Goal: Information Seeking & Learning: Learn about a topic

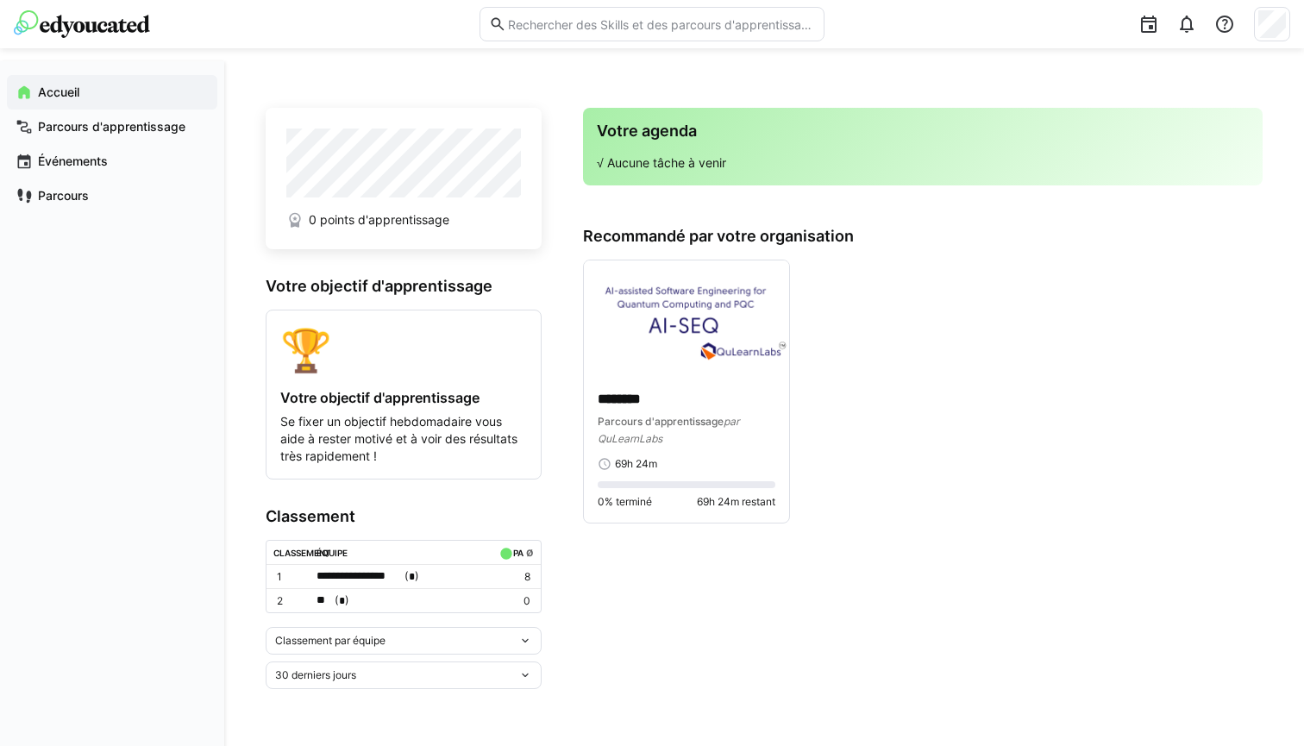
scroll to position [90, 0]
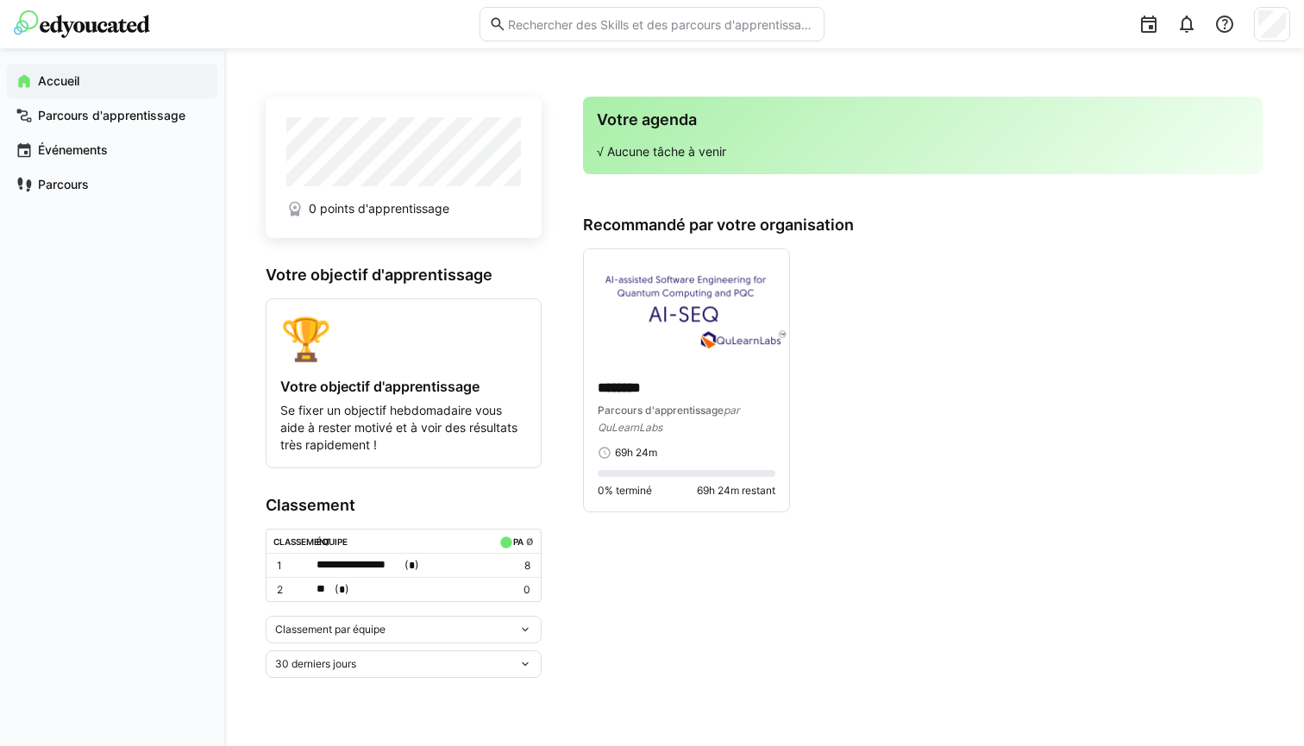
click at [473, 635] on div "Classement par équipe" at bounding box center [404, 630] width 276 height 28
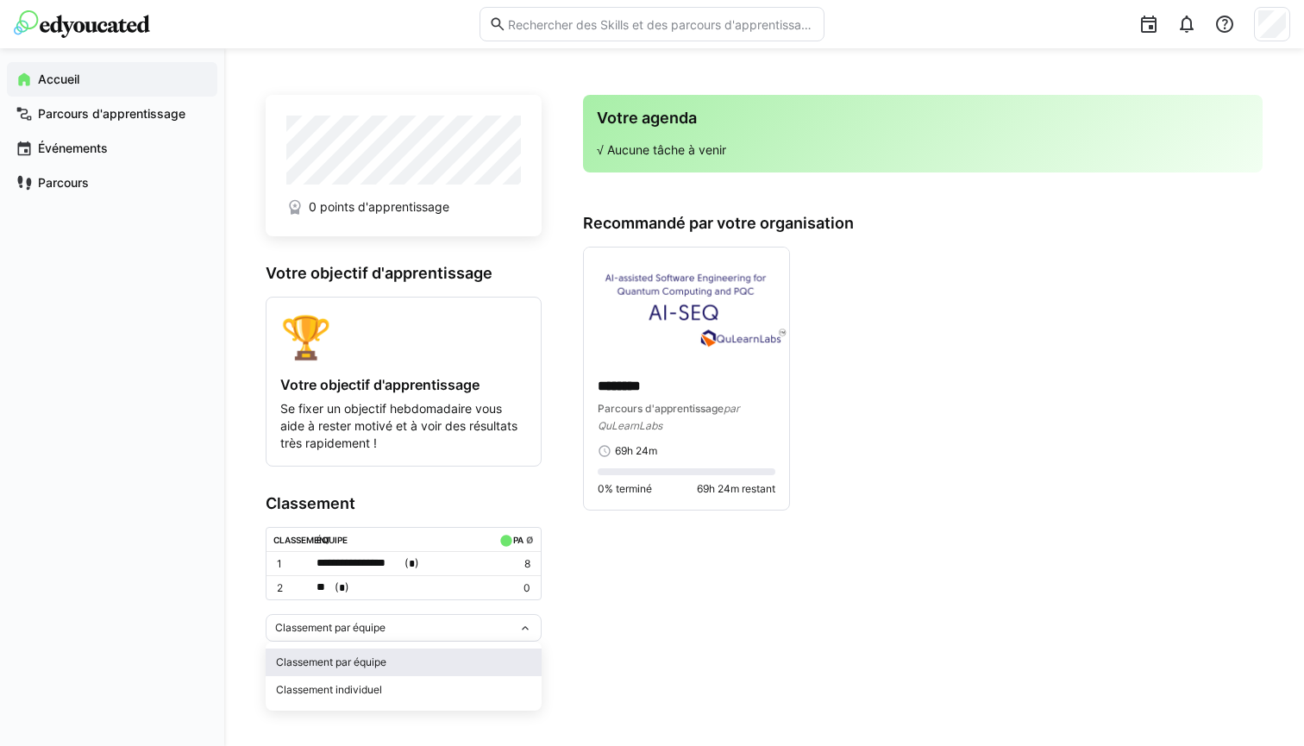
scroll to position [91, 0]
click at [0, 0] on app-navigation-label "Parcours d'apprentissage" at bounding box center [0, 0] width 0 height 0
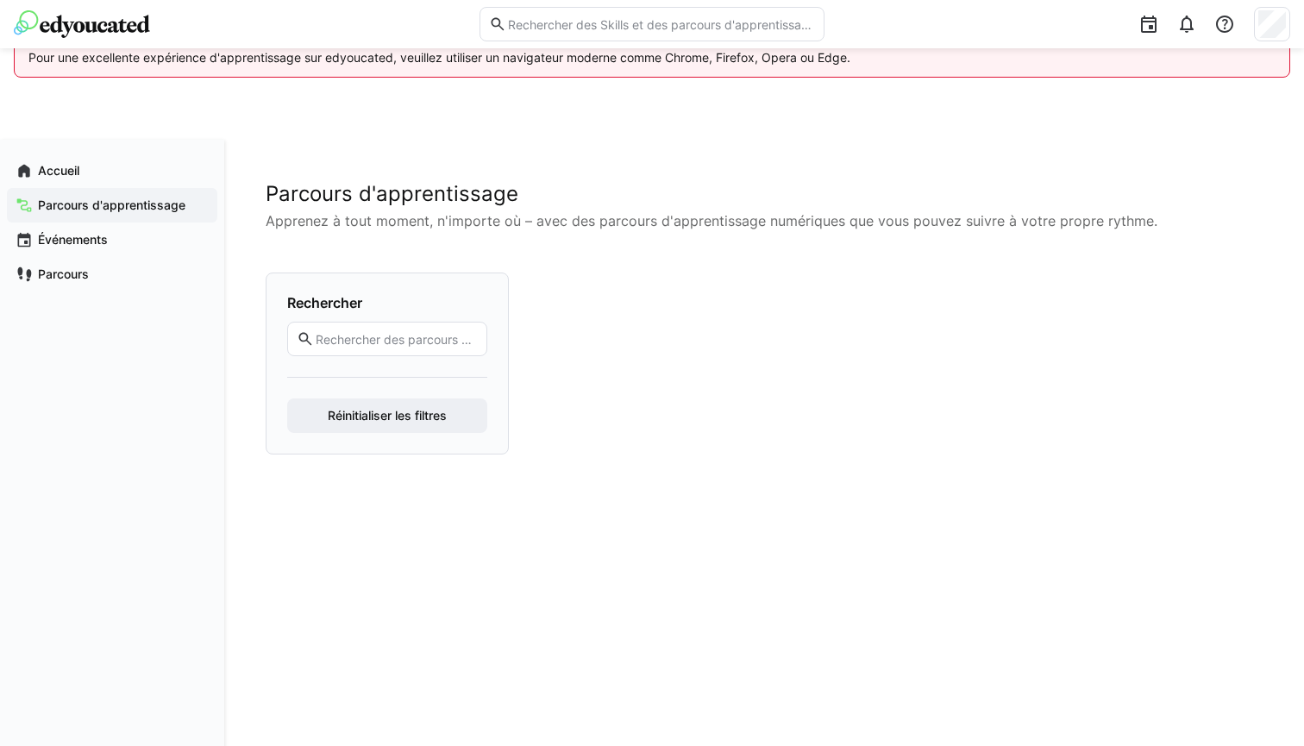
click at [49, 116] on div "Accueil Parcours d'apprentissage Événements Parcours Parcours d'apprentissage A…" at bounding box center [652, 470] width 1304 height 758
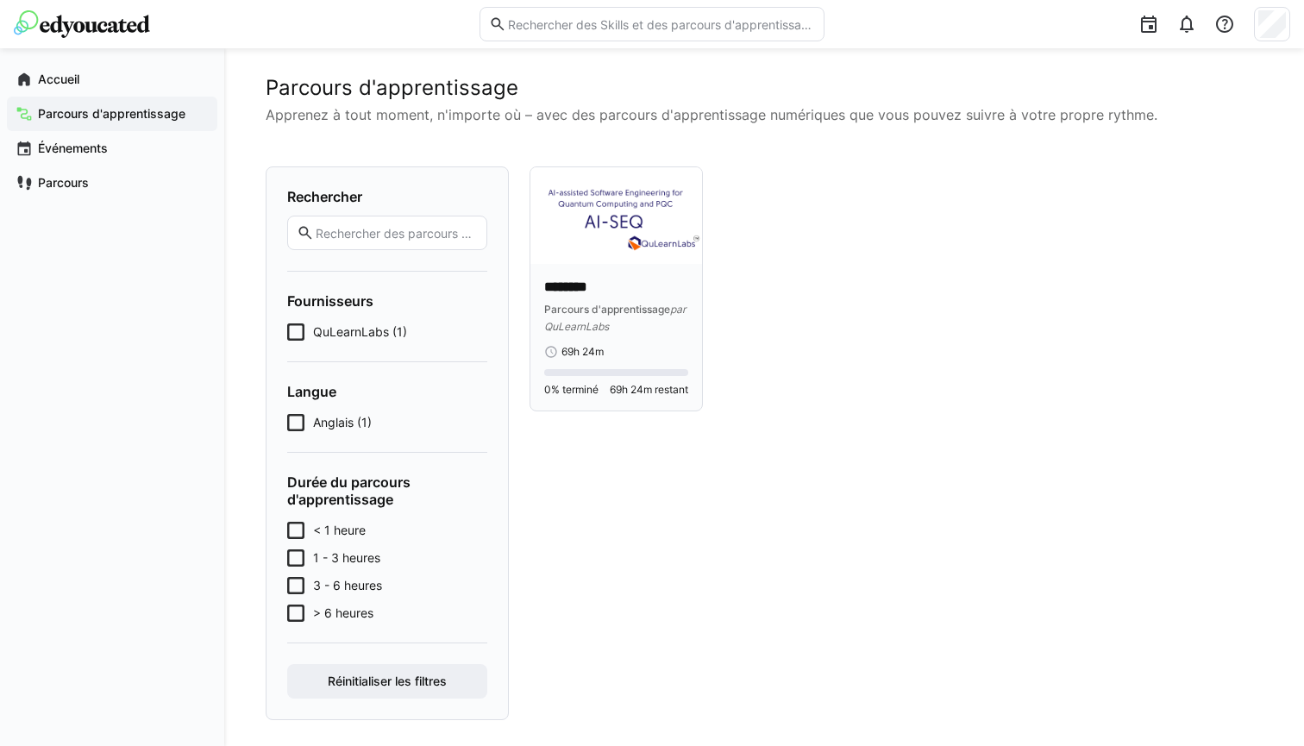
scroll to position [105, 0]
click at [620, 311] on span "Parcours d'apprentissage" at bounding box center [607, 310] width 126 height 13
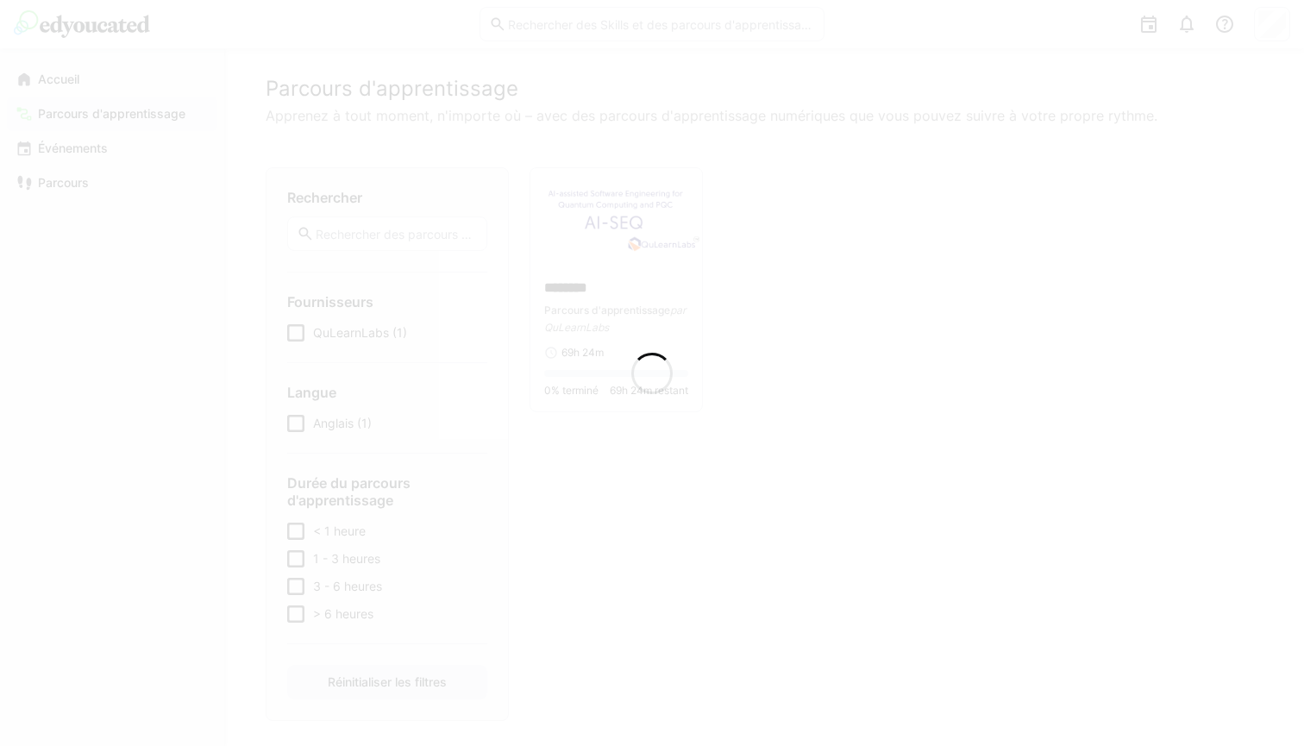
click at [598, 228] on div at bounding box center [652, 373] width 1304 height 746
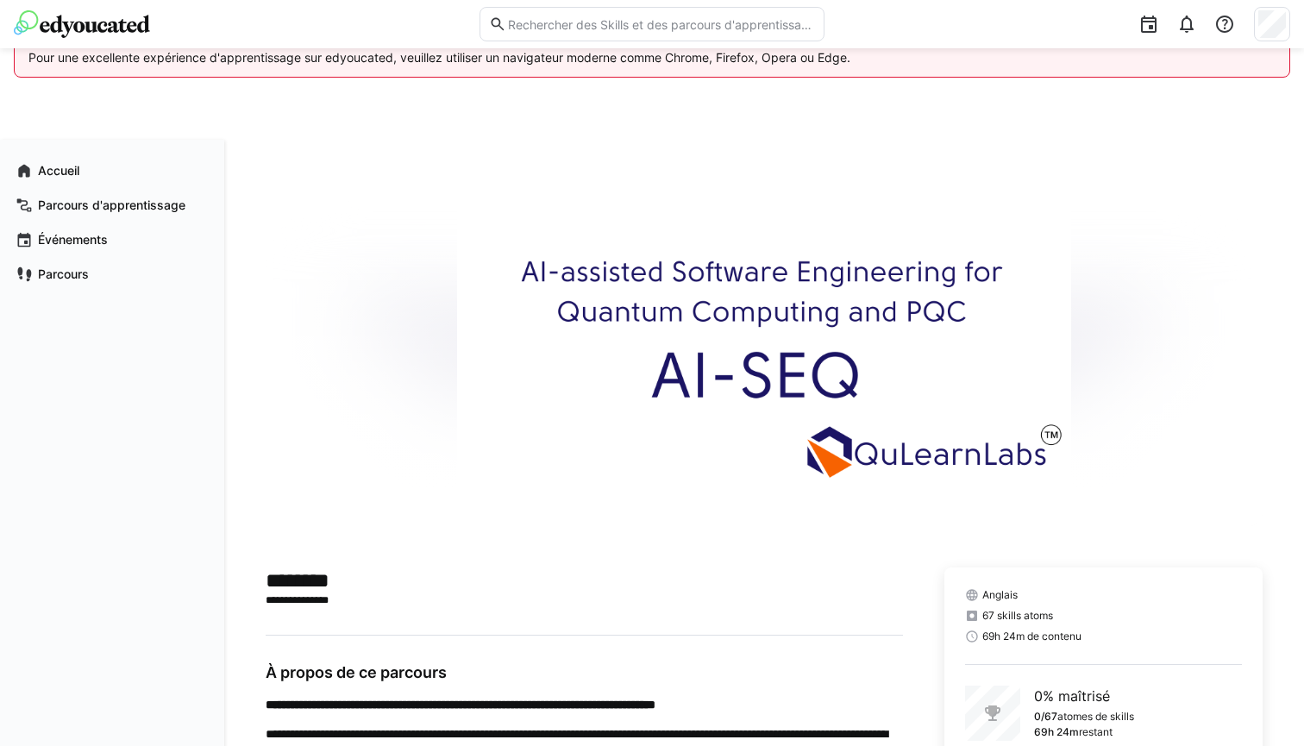
click at [718, 369] on img at bounding box center [763, 353] width 613 height 345
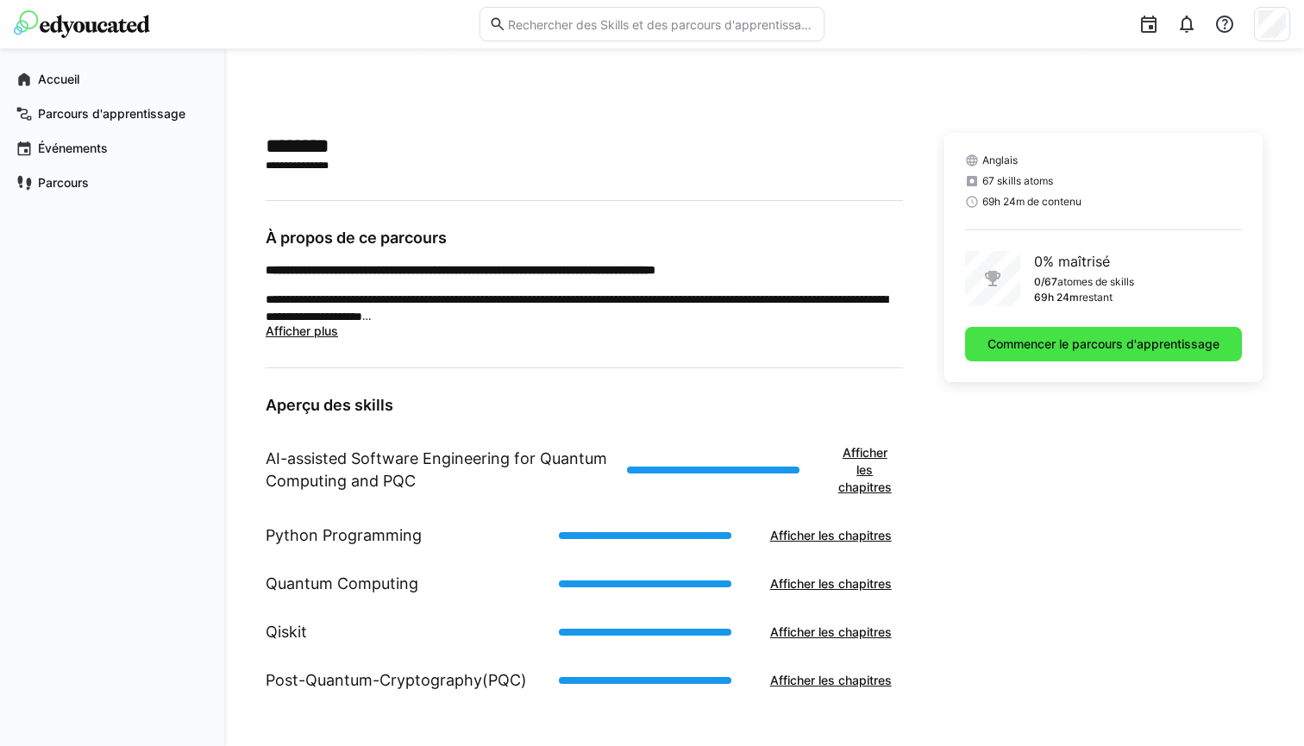
scroll to position [435, 0]
click at [1096, 345] on span "Commencer le parcours d'apprentissage" at bounding box center [1103, 343] width 237 height 17
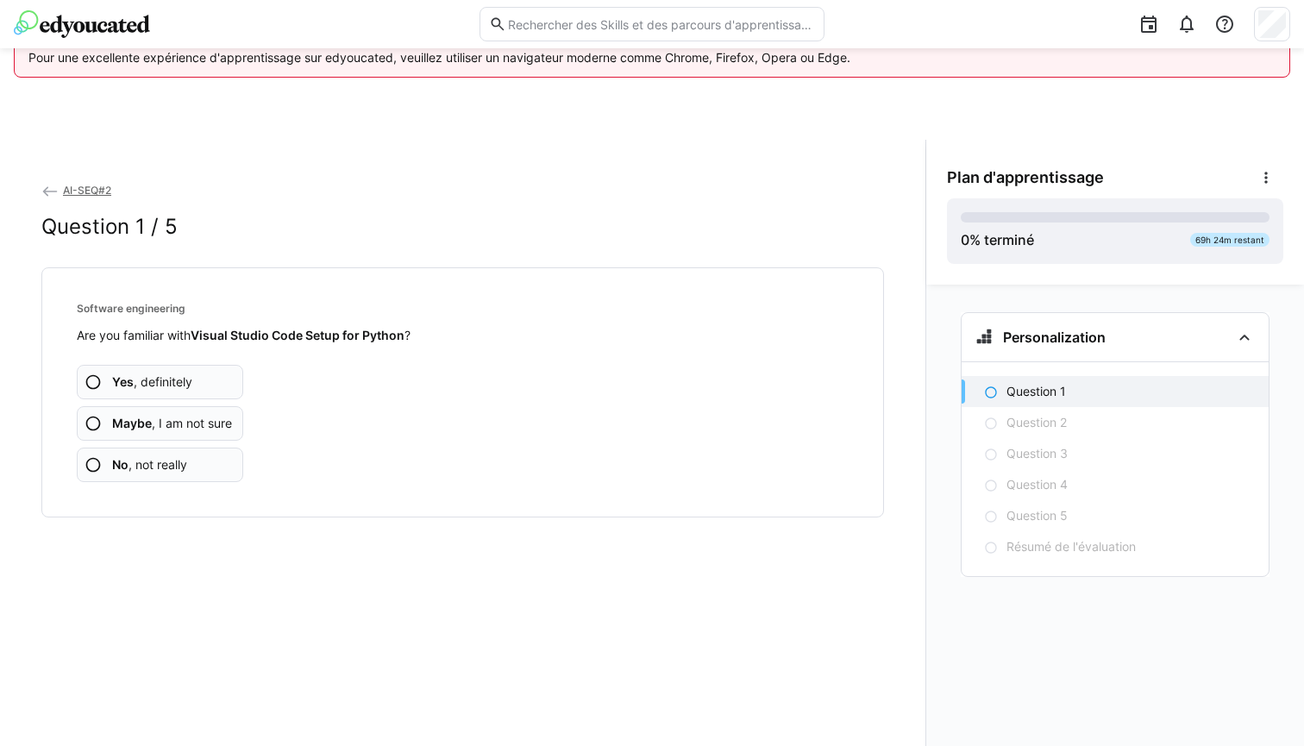
click at [187, 381] on span "Yes , definitely" at bounding box center [152, 381] width 80 height 17
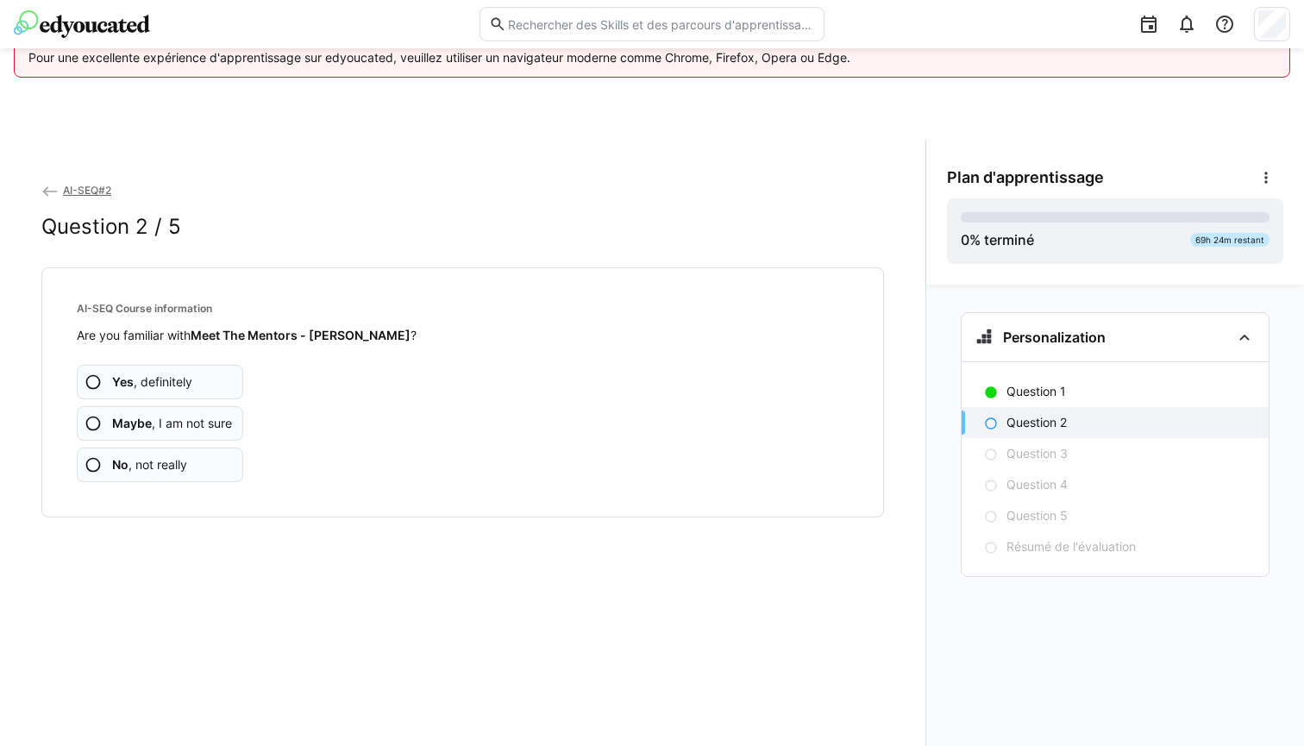
click at [167, 463] on span "No , not really" at bounding box center [149, 464] width 75 height 17
click at [207, 448] on app-assessment-question-radio "No , not really" at bounding box center [160, 465] width 166 height 34
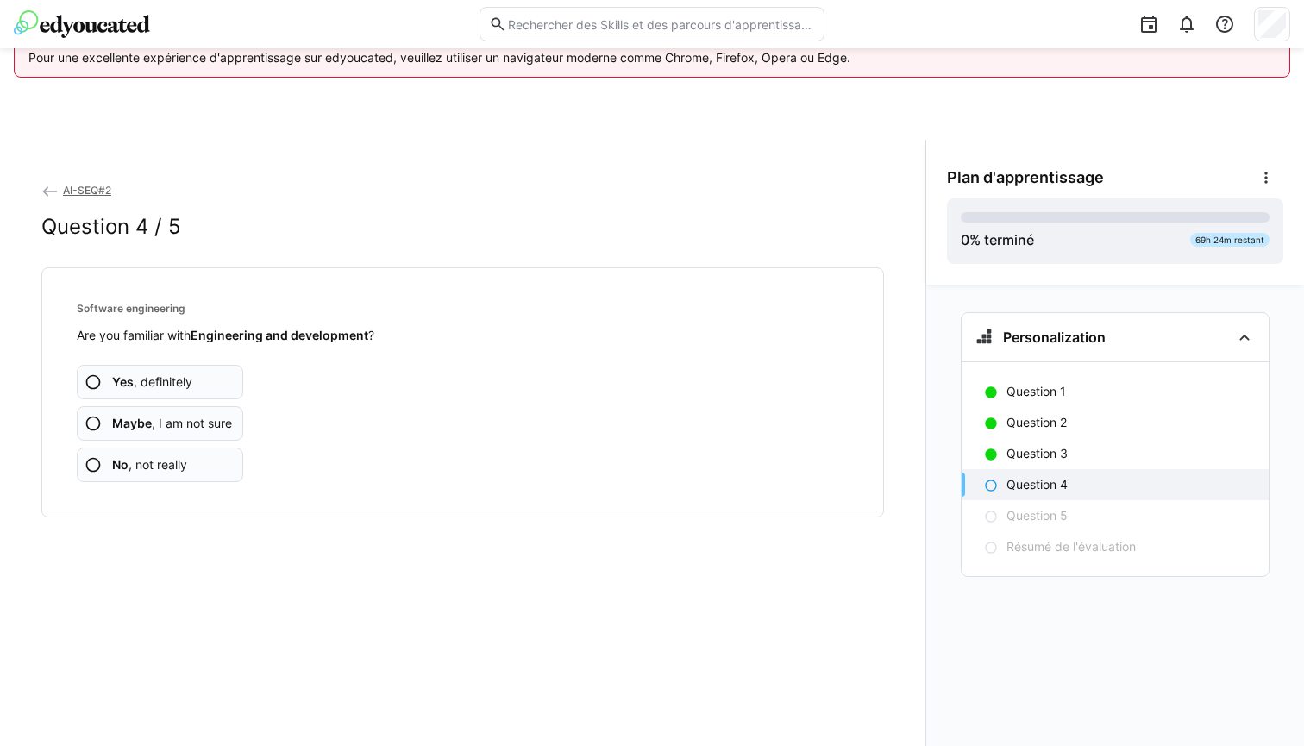
click at [203, 429] on span "Maybe , I am not sure" at bounding box center [172, 423] width 120 height 17
click at [198, 456] on app-assessment-question-radio "No , not really" at bounding box center [160, 465] width 166 height 34
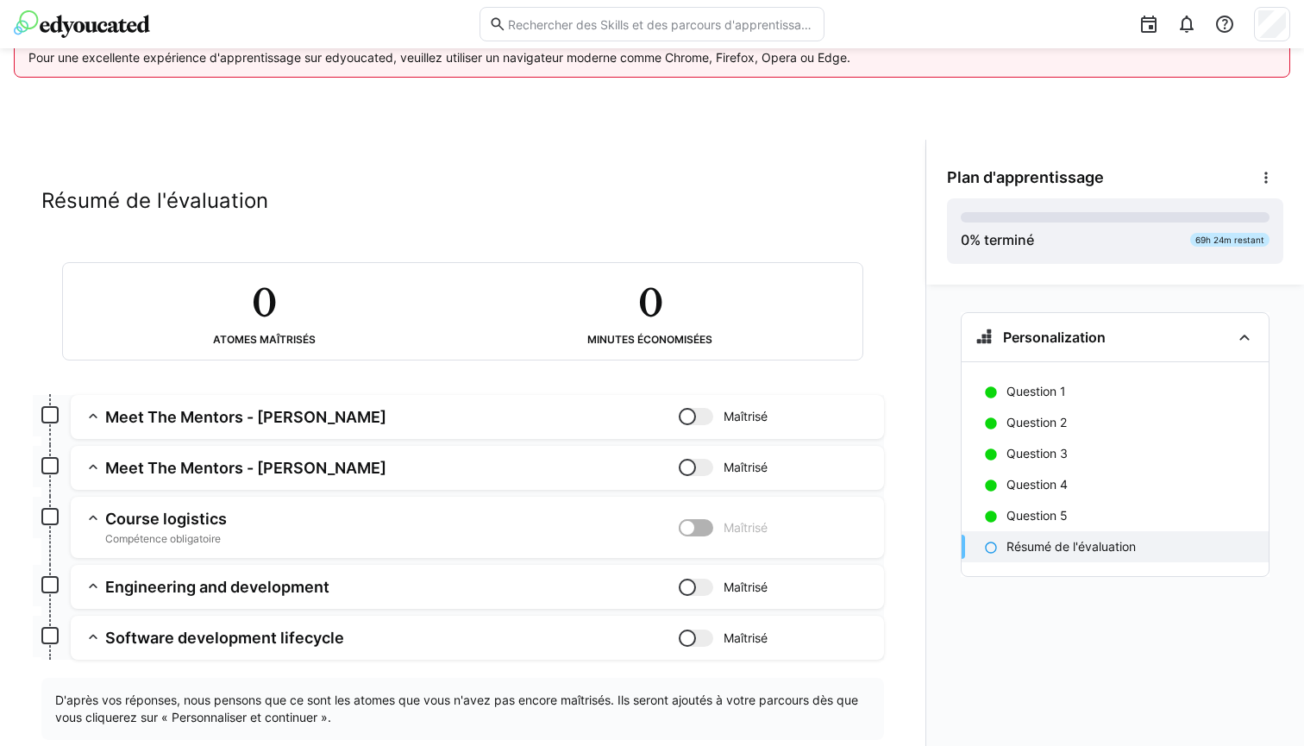
scroll to position [26, 0]
click at [187, 404] on app-summary-expansion "Meet The Mentors - [PERSON_NAME] Skills : Meet The Mentors - [PERSON_NAME] : AI…" at bounding box center [477, 417] width 813 height 44
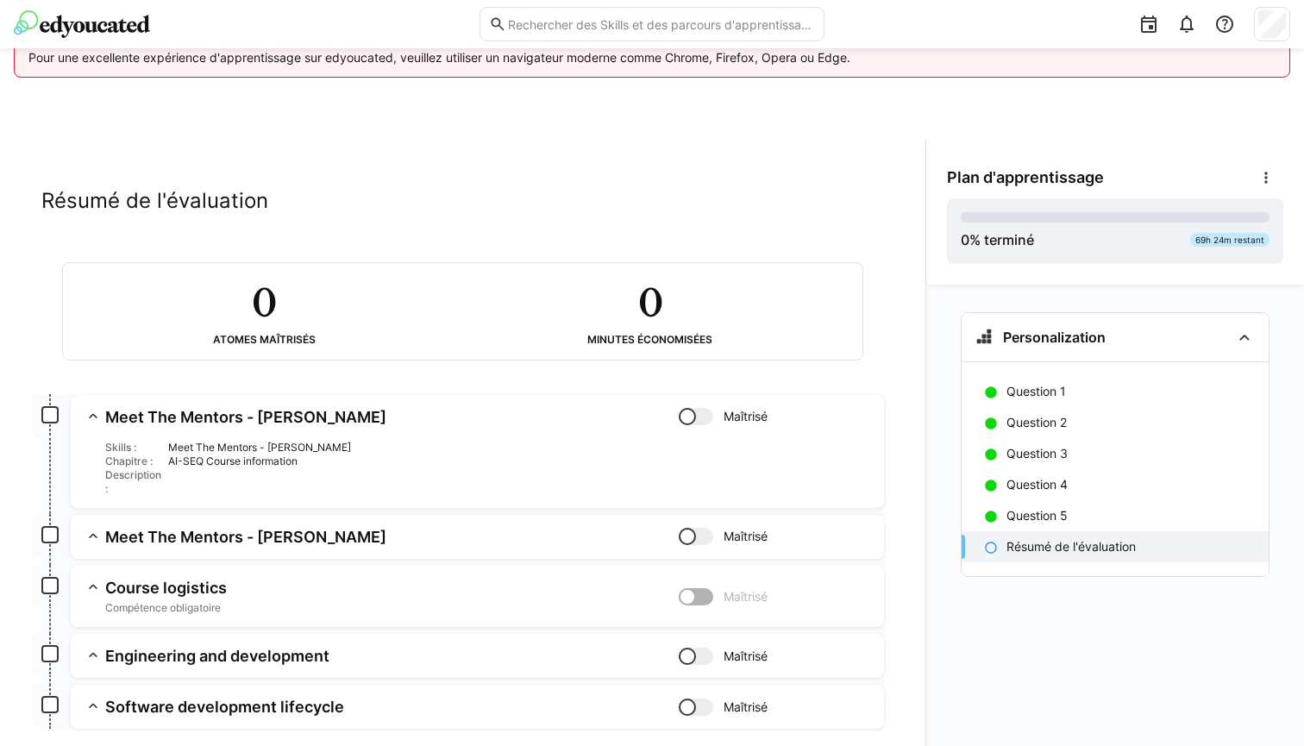
click at [166, 454] on div "Skills : Meet The Mentors - [PERSON_NAME] : AI-SEQ Course information Descripti…" at bounding box center [487, 468] width 765 height 55
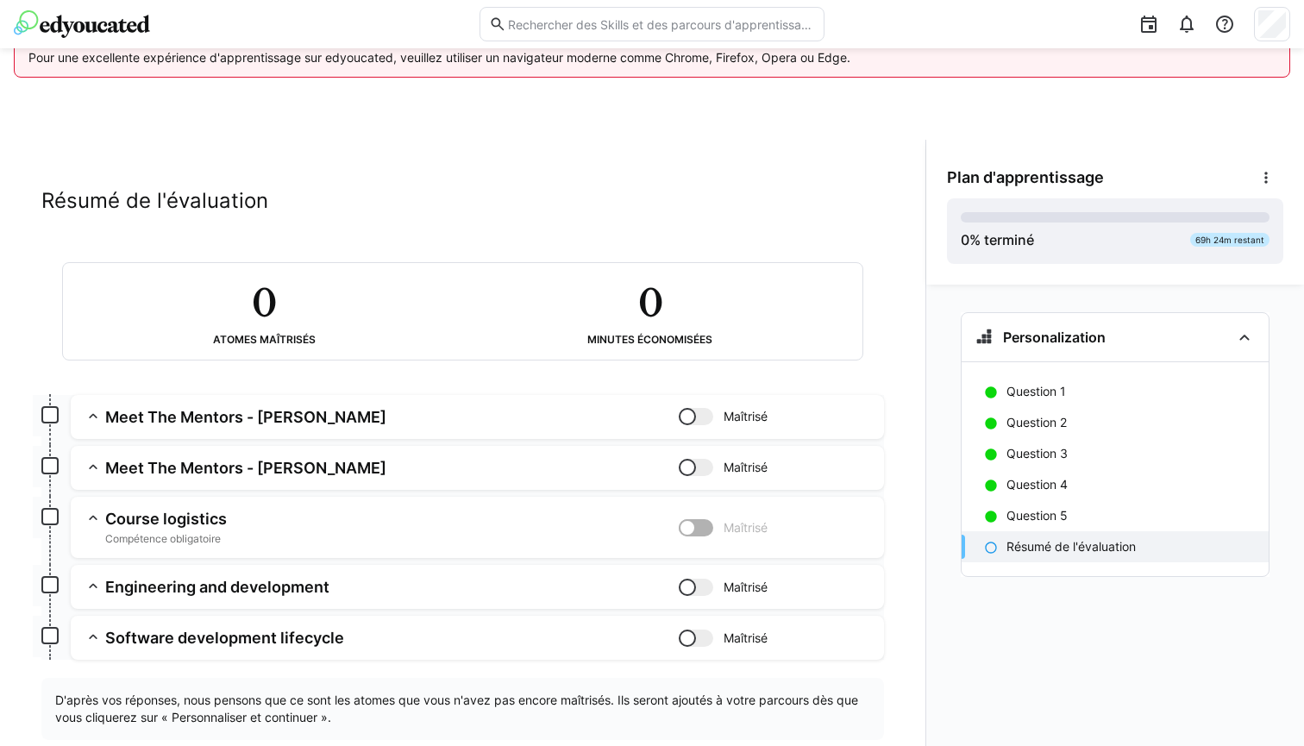
click at [209, 416] on h3 "Meet The Mentors - [PERSON_NAME]" at bounding box center [391, 417] width 573 height 20
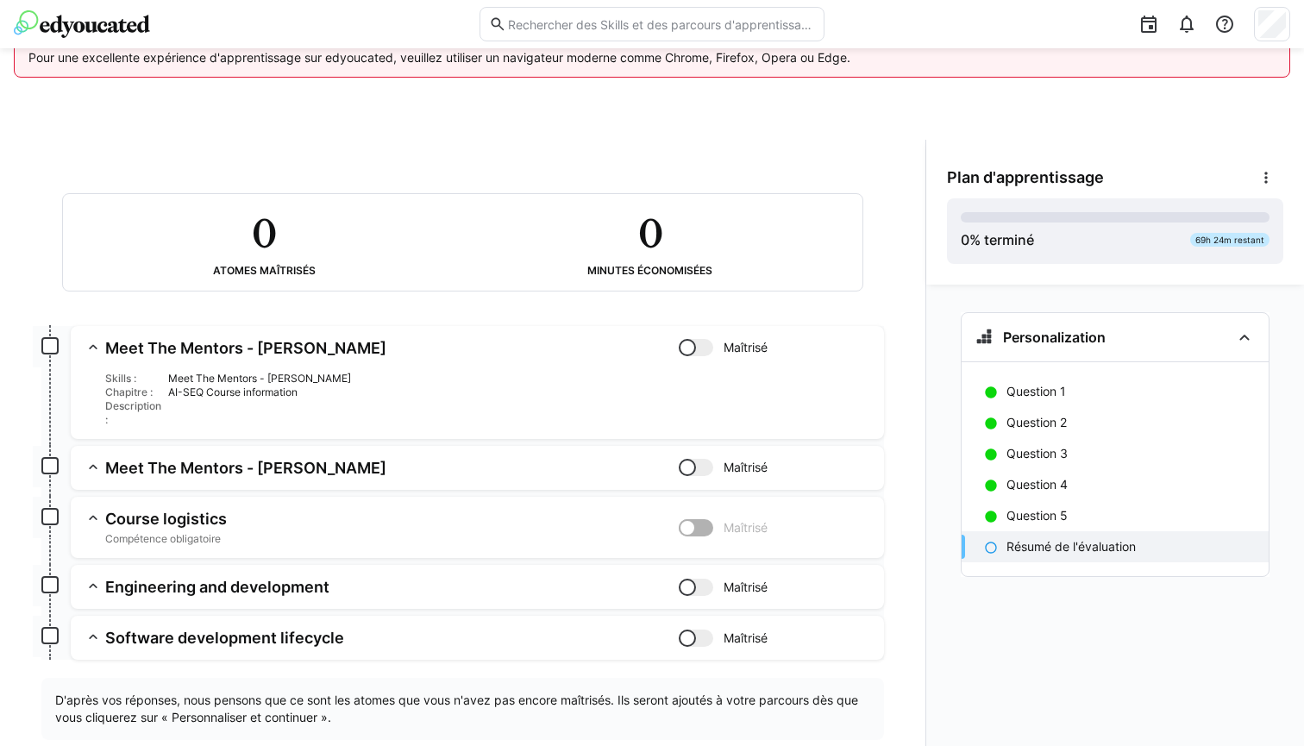
scroll to position [95, 0]
click at [1088, 530] on div "Question 5" at bounding box center [1115, 515] width 307 height 31
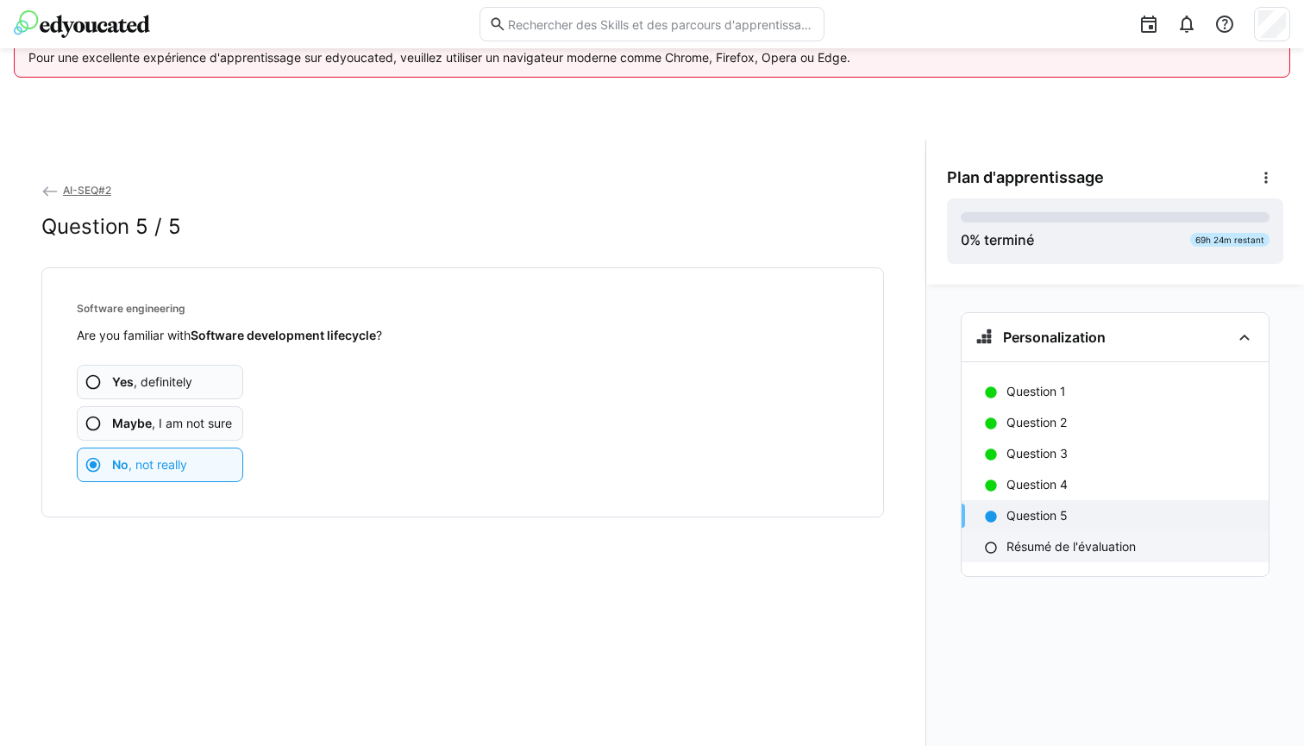
click at [1082, 552] on p "Résumé de l'évaluation" at bounding box center [1070, 546] width 129 height 17
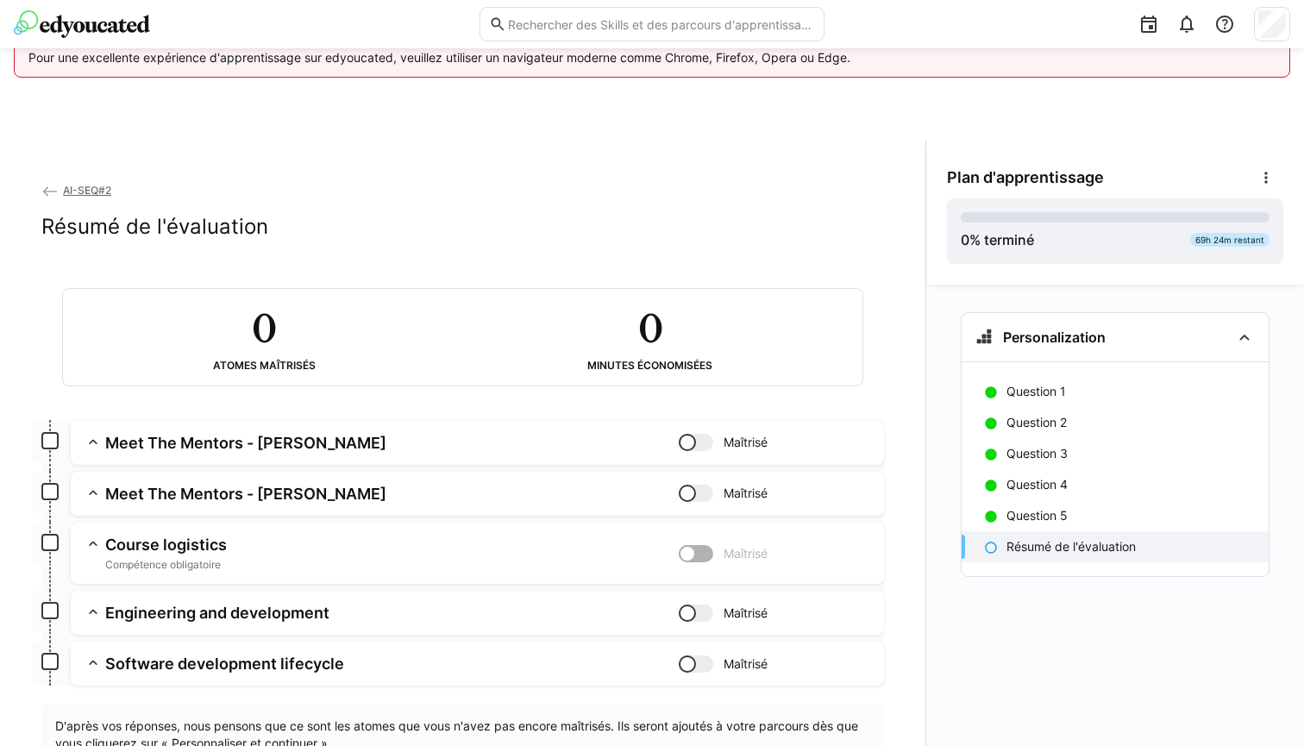
click at [1082, 552] on p "Résumé de l'évaluation" at bounding box center [1070, 546] width 129 height 17
click at [81, 189] on span "AI-SEQ#2" at bounding box center [87, 190] width 48 height 13
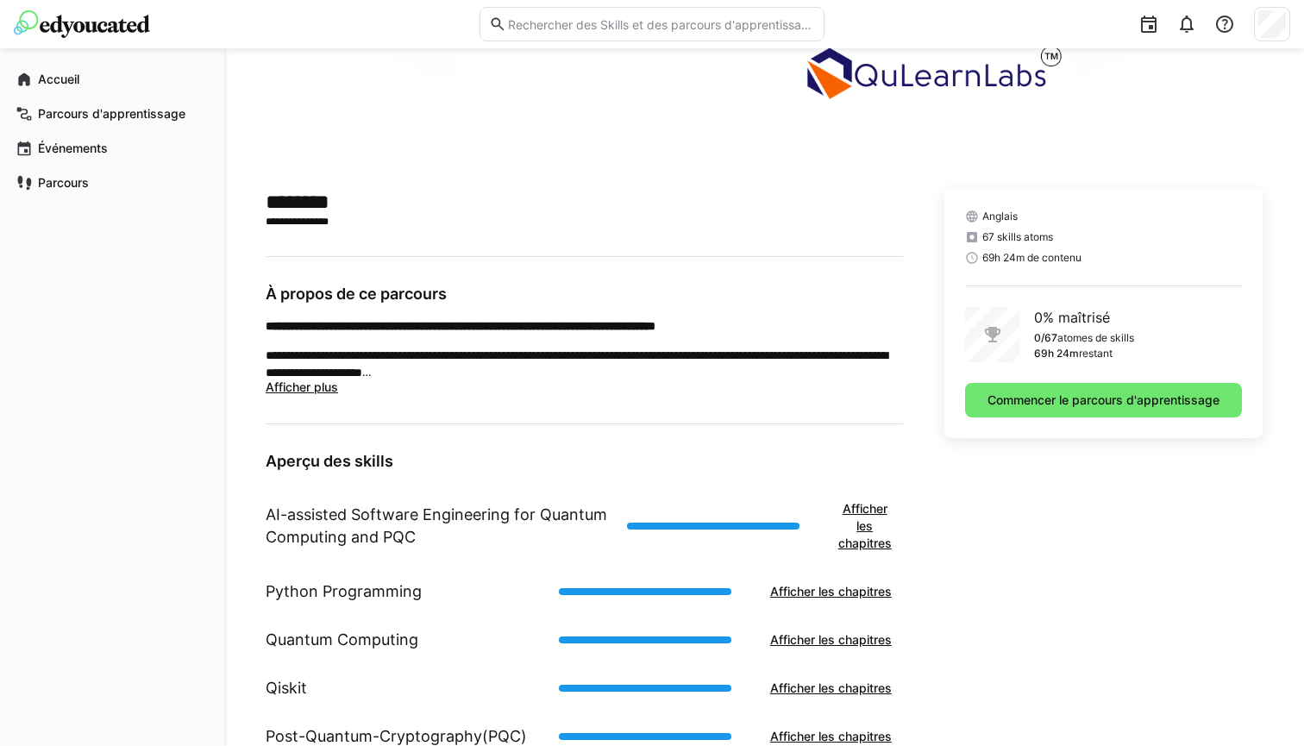
scroll to position [400, 0]
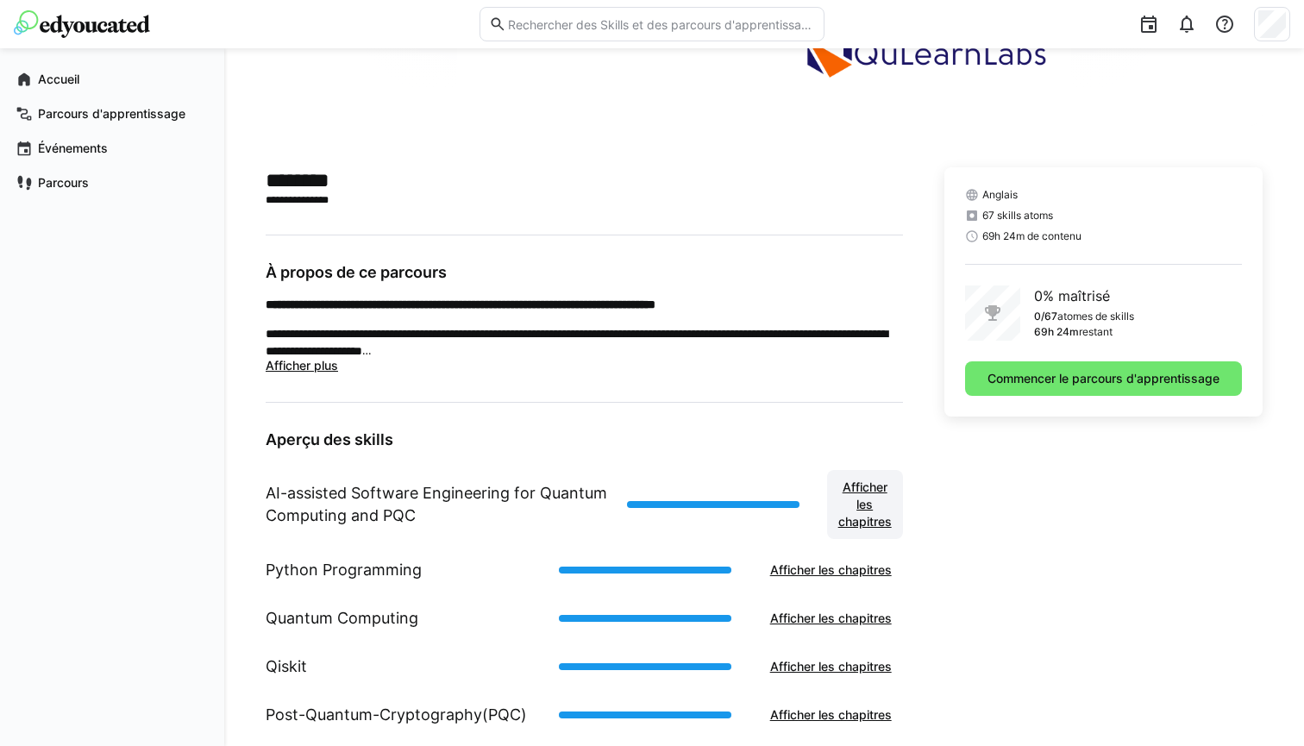
click at [871, 514] on span "Afficher les chapitres" at bounding box center [865, 505] width 59 height 52
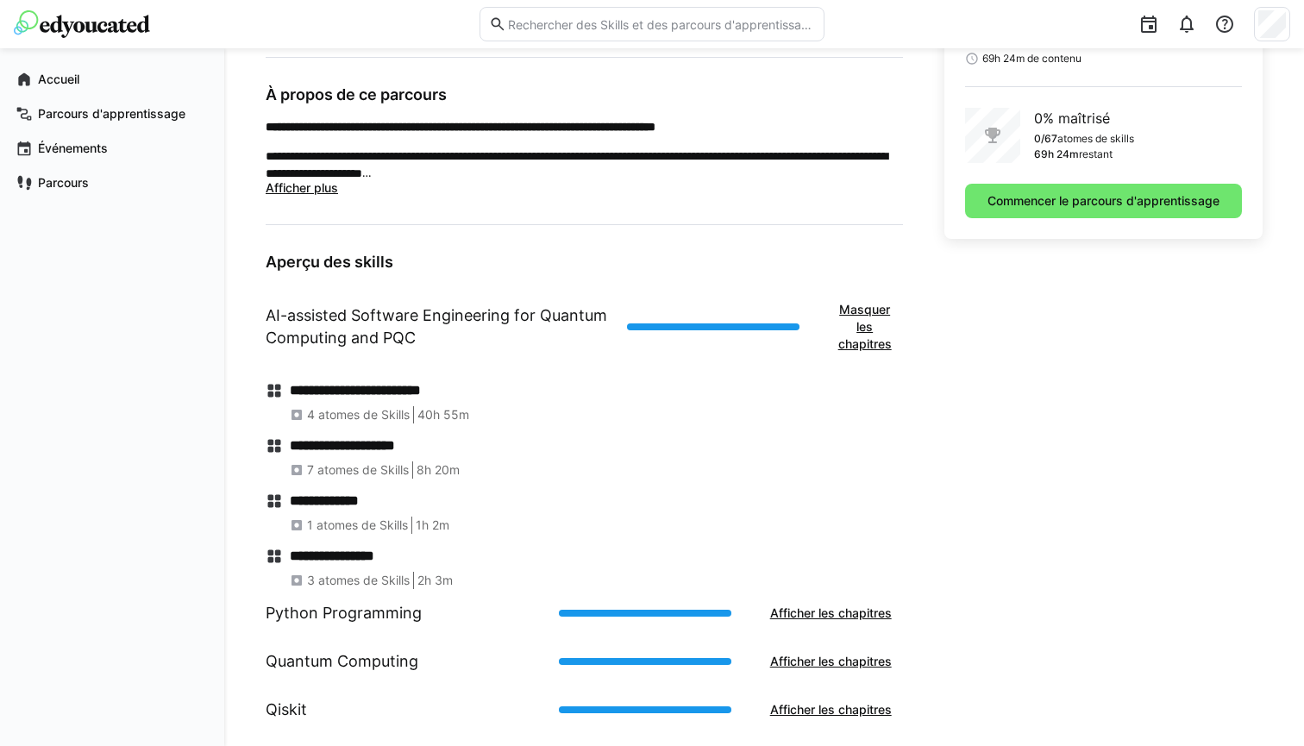
scroll to position [591, 0]
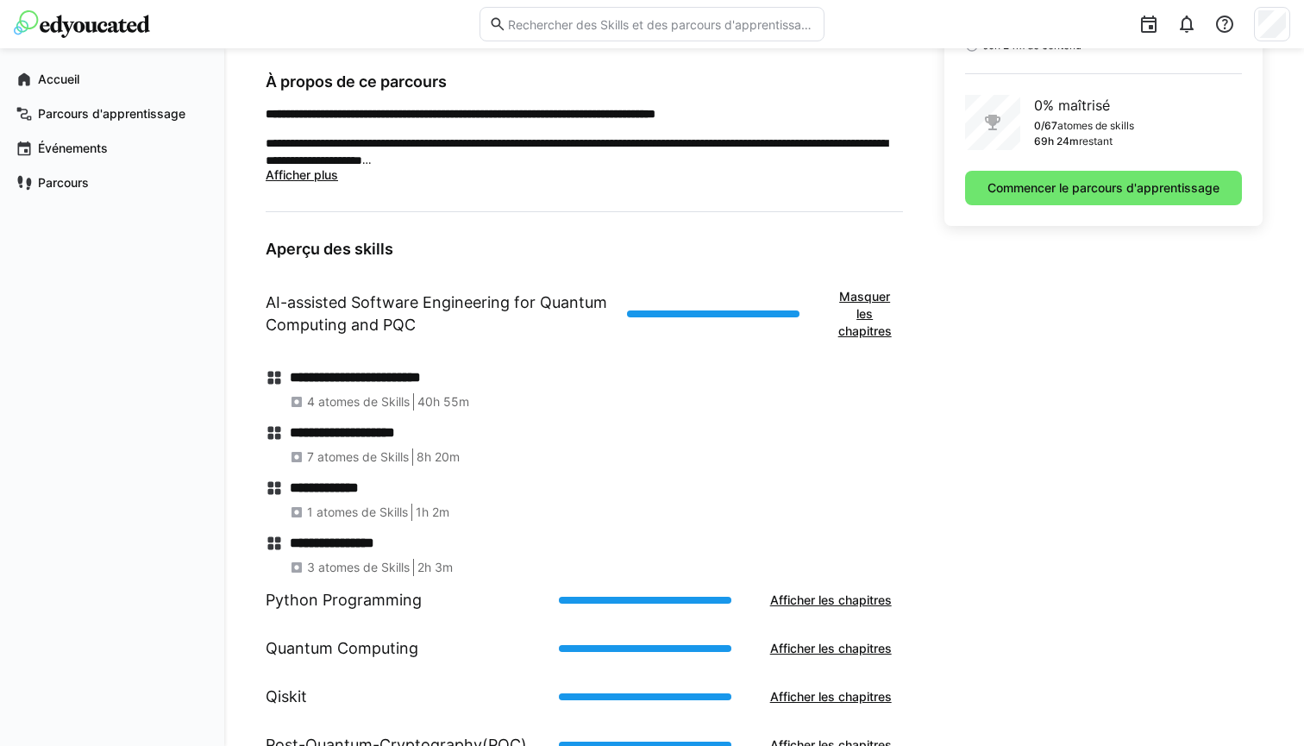
click at [397, 377] on h4 "**********" at bounding box center [596, 377] width 613 height 17
click at [346, 404] on span "4 atomes de Skills" at bounding box center [358, 401] width 103 height 17
click at [411, 398] on div "4 atomes de Skills 40h 55m" at bounding box center [596, 401] width 613 height 17
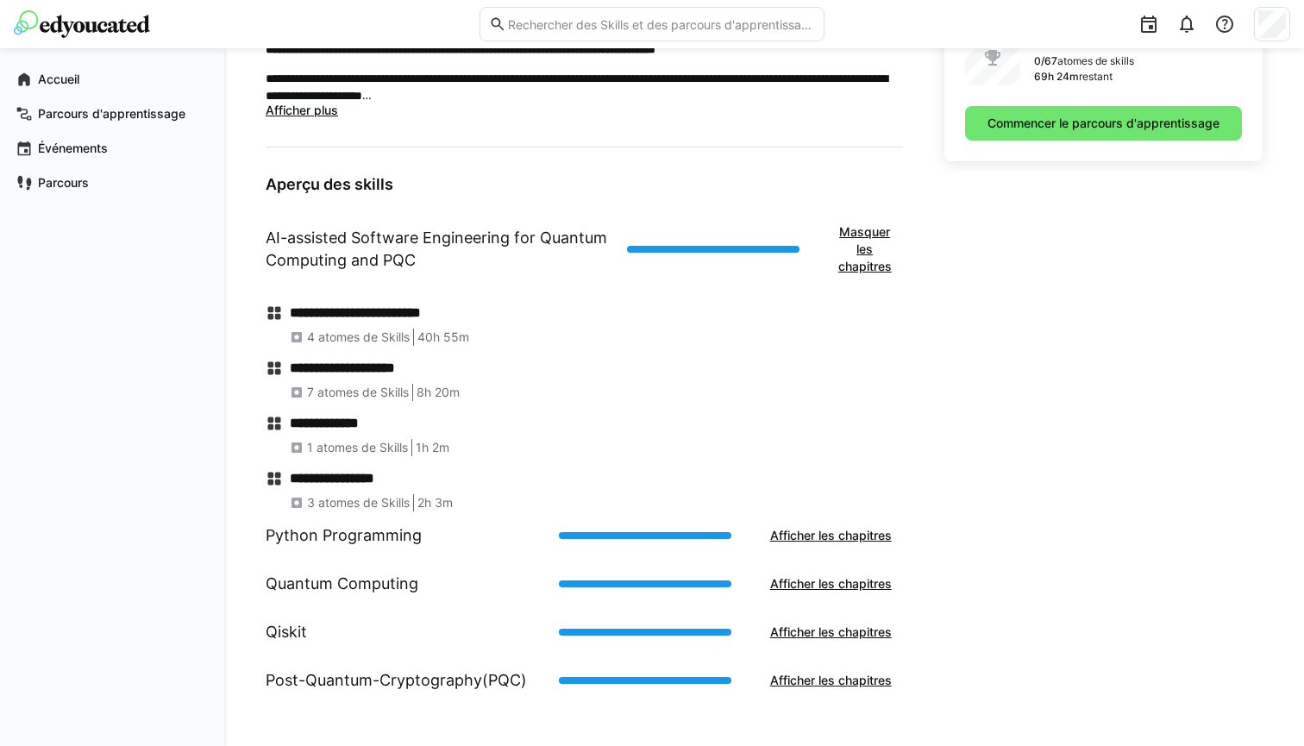
scroll to position [655, 0]
click at [520, 230] on h1 "AI-assisted Software Engineering for Quantum Computing and PQC" at bounding box center [440, 249] width 348 height 45
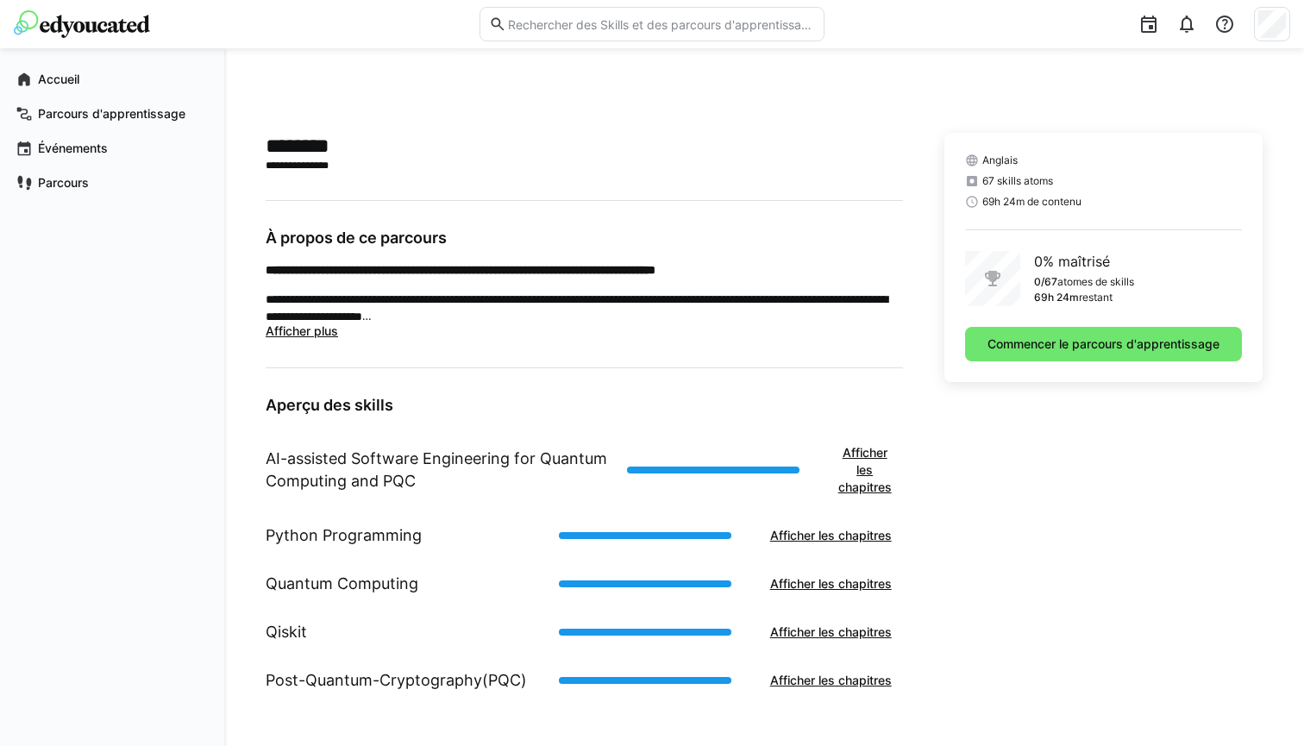
scroll to position [435, 0]
click at [436, 449] on h1 "AI-assisted Software Engineering for Quantum Computing and PQC" at bounding box center [440, 470] width 348 height 45
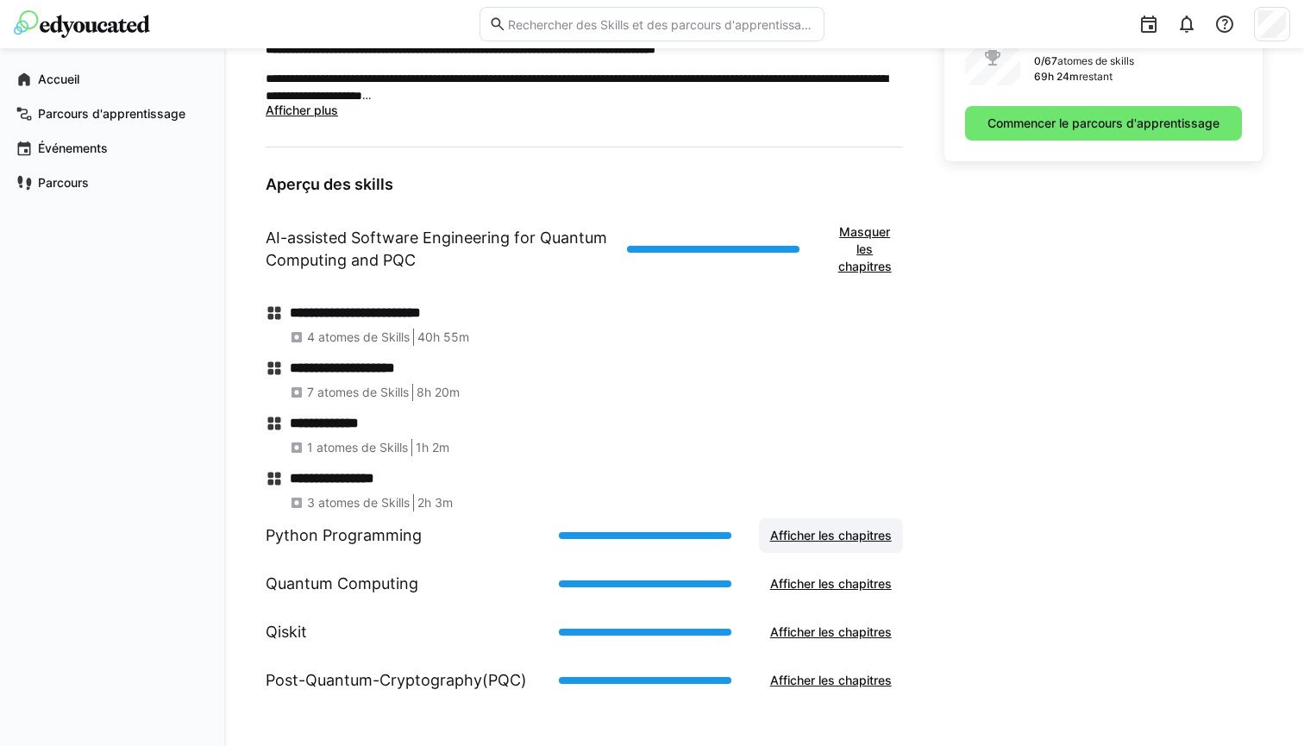
scroll to position [655, 0]
click at [814, 536] on span "Afficher les chapitres" at bounding box center [831, 535] width 127 height 17
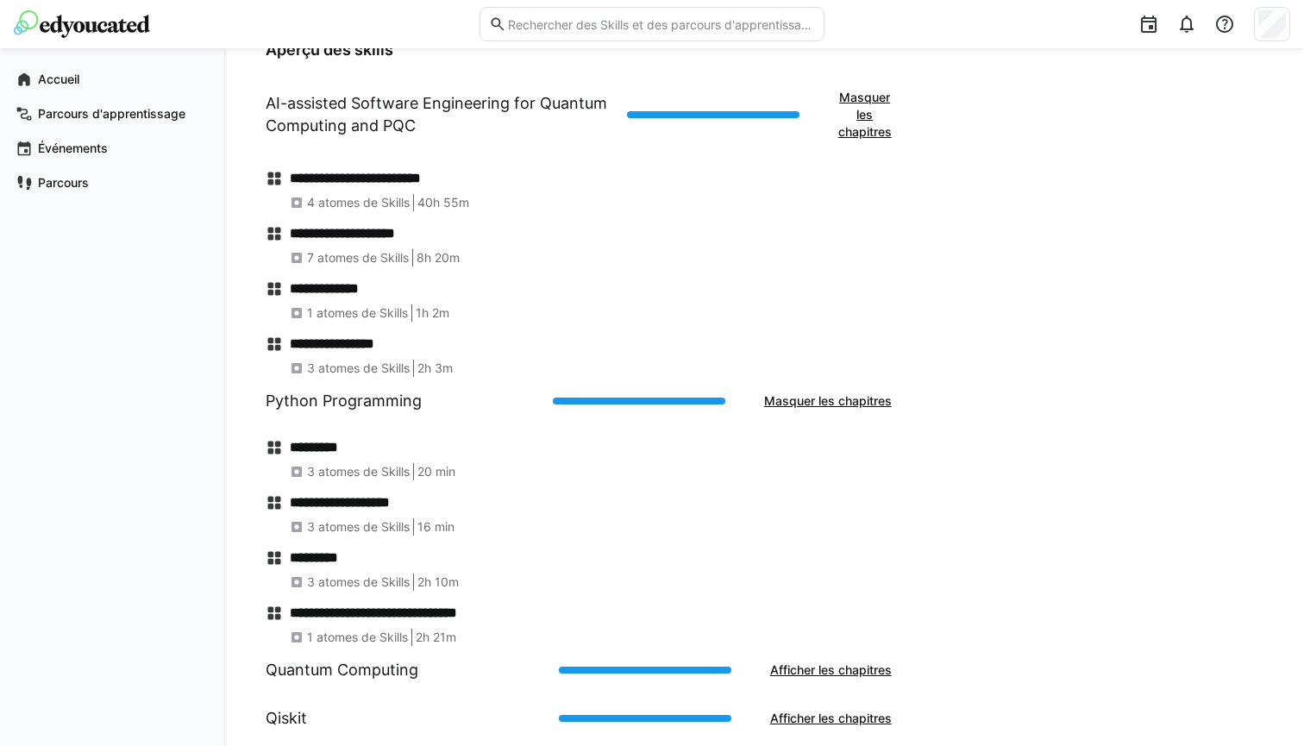
scroll to position [799, 0]
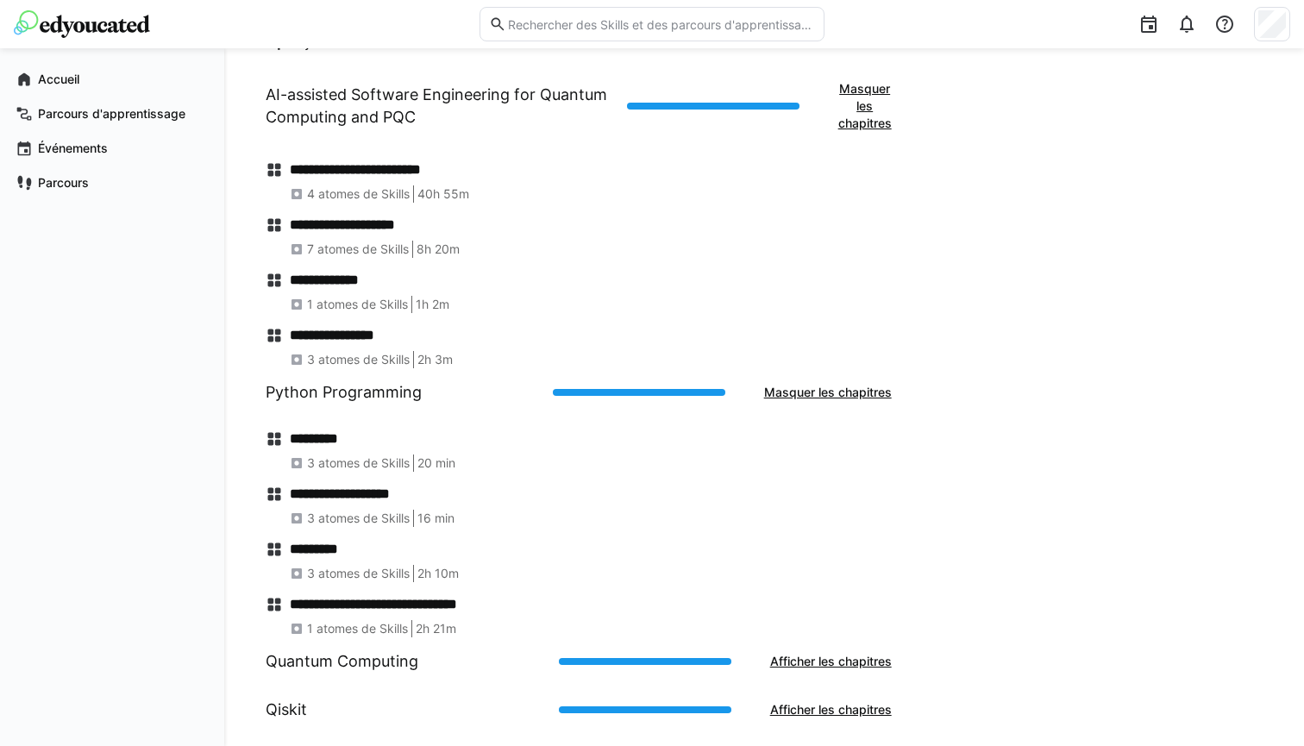
click at [325, 441] on h4 "*********" at bounding box center [596, 438] width 613 height 17
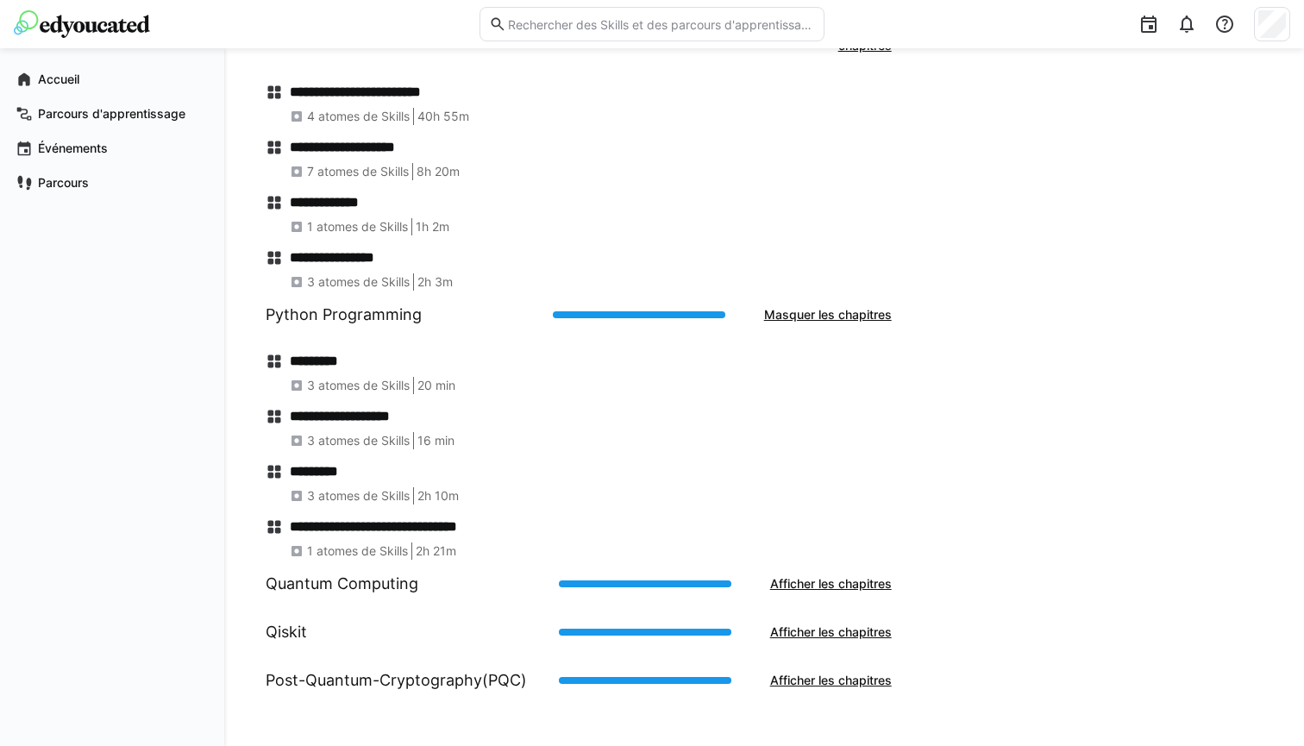
scroll to position [876, 0]
click at [344, 590] on h1 "Quantum Computing" at bounding box center [342, 584] width 153 height 22
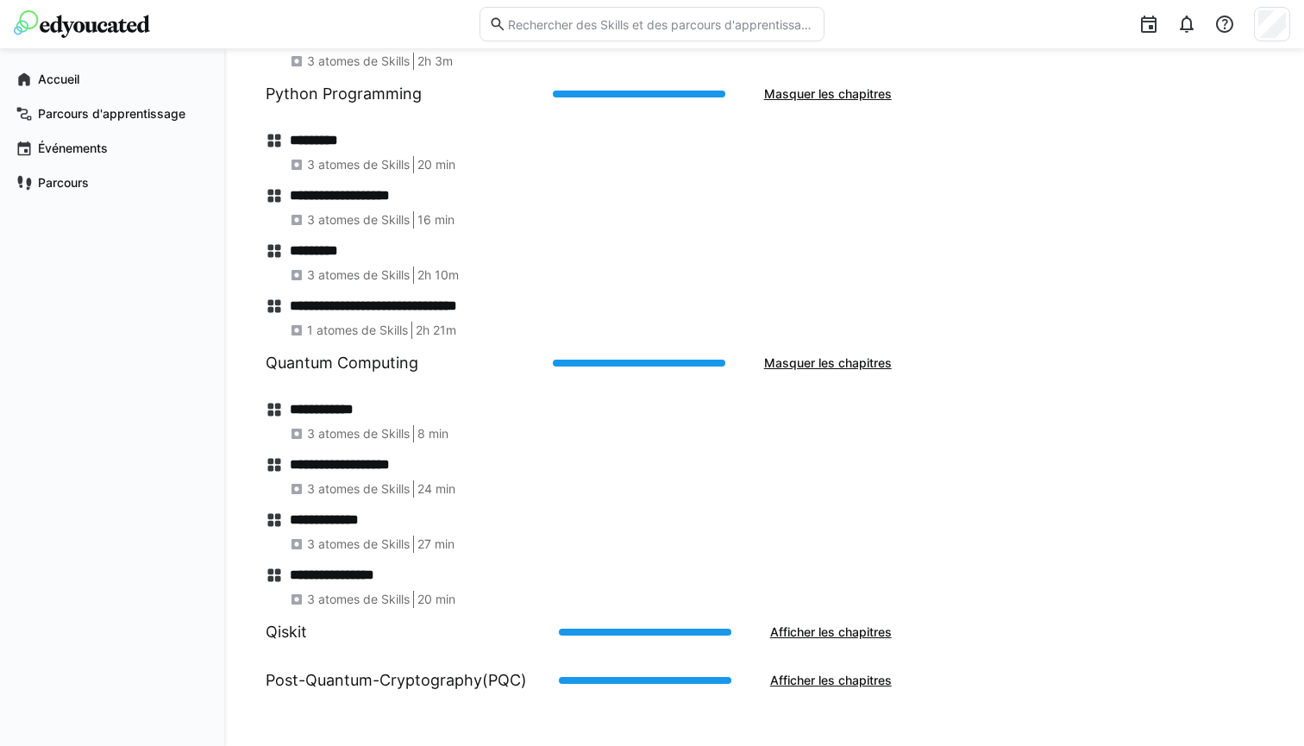
scroll to position [1097, 0]
click at [295, 490] on eds-icon at bounding box center [297, 489] width 14 height 14
click at [429, 492] on span "24 min" at bounding box center [436, 488] width 38 height 17
click at [291, 639] on h1 "Qiskit" at bounding box center [286, 632] width 41 height 22
